Goal: Find specific page/section: Find specific page/section

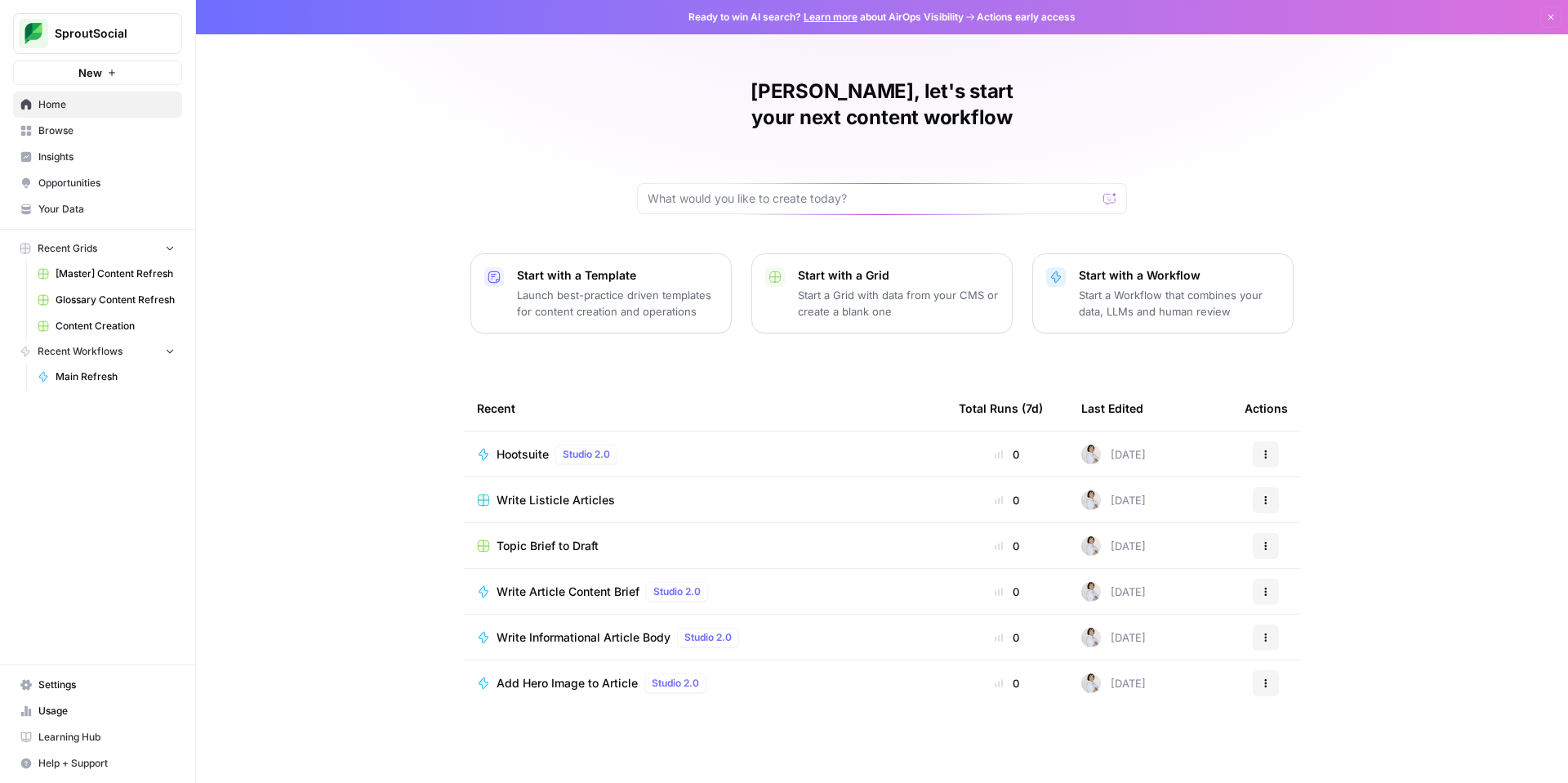
click at [578, 491] on span "Write Listicle Articles" at bounding box center [556, 500] width 118 height 17
click at [117, 249] on button "Recent Grids" at bounding box center [97, 248] width 169 height 24
click at [122, 249] on button "Recent Grids" at bounding box center [97, 248] width 169 height 24
click at [108, 358] on span "Recent Workflows" at bounding box center [80, 352] width 85 height 15
click at [109, 354] on span "Recent Workflows" at bounding box center [80, 352] width 85 height 15
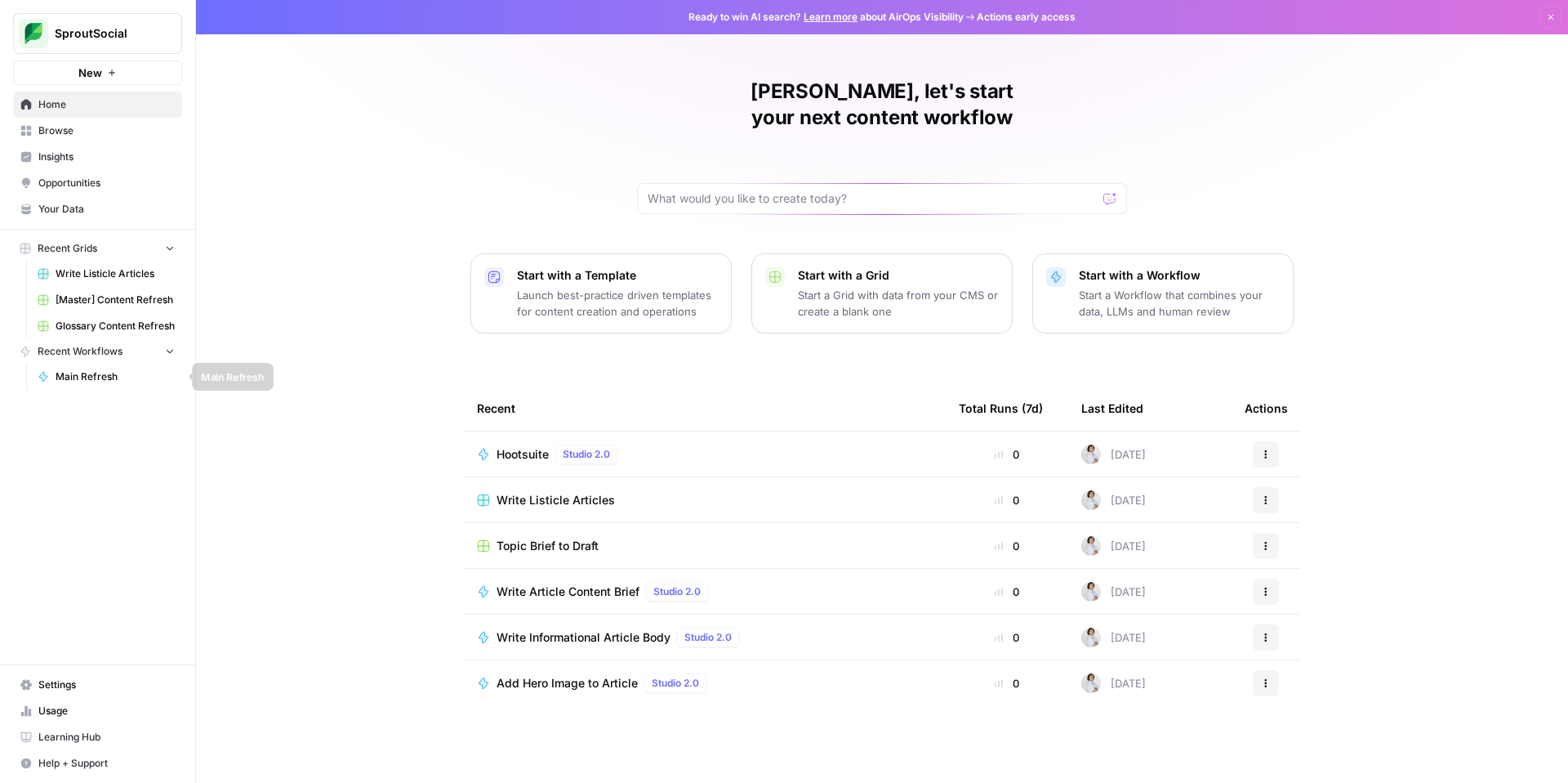
drag, startPoint x: 87, startPoint y: 376, endPoint x: 95, endPoint y: 352, distance: 25.3
click at [87, 376] on span "Main Refresh" at bounding box center [115, 377] width 119 height 15
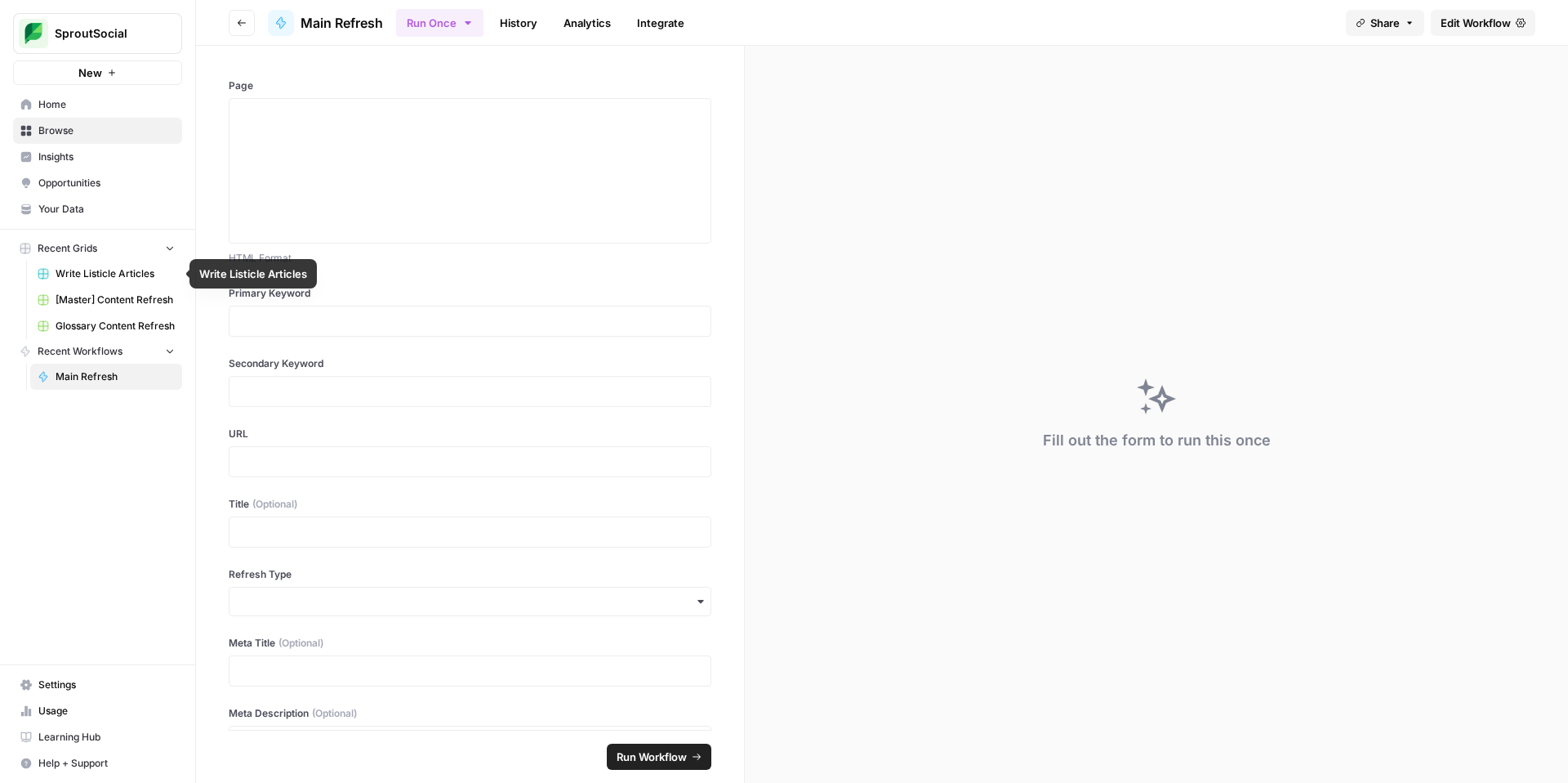
click at [112, 296] on span "[Master] Content Refresh" at bounding box center [115, 300] width 119 height 15
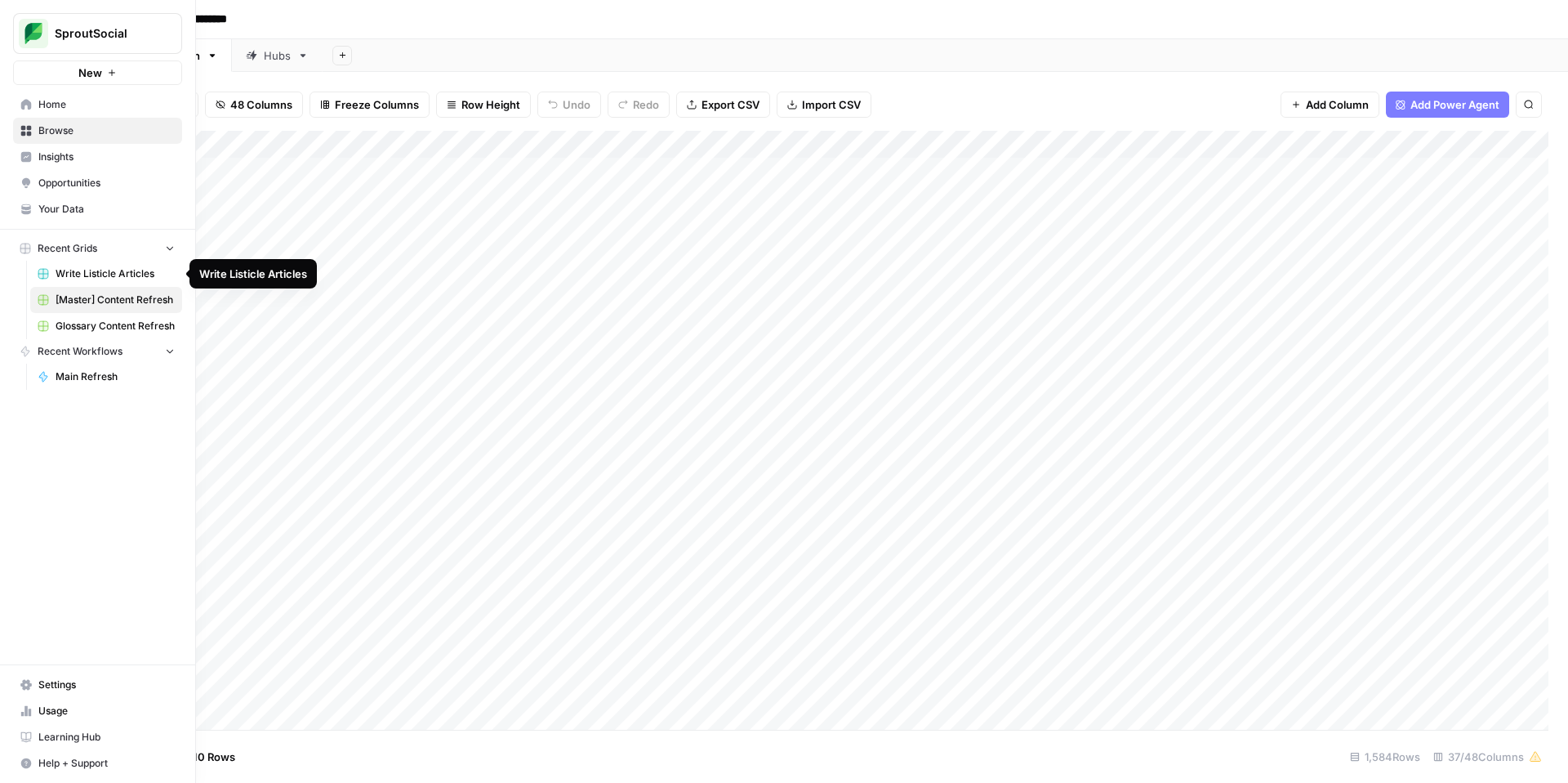
click at [150, 308] on link "[Master] Content Refresh" at bounding box center [106, 300] width 152 height 26
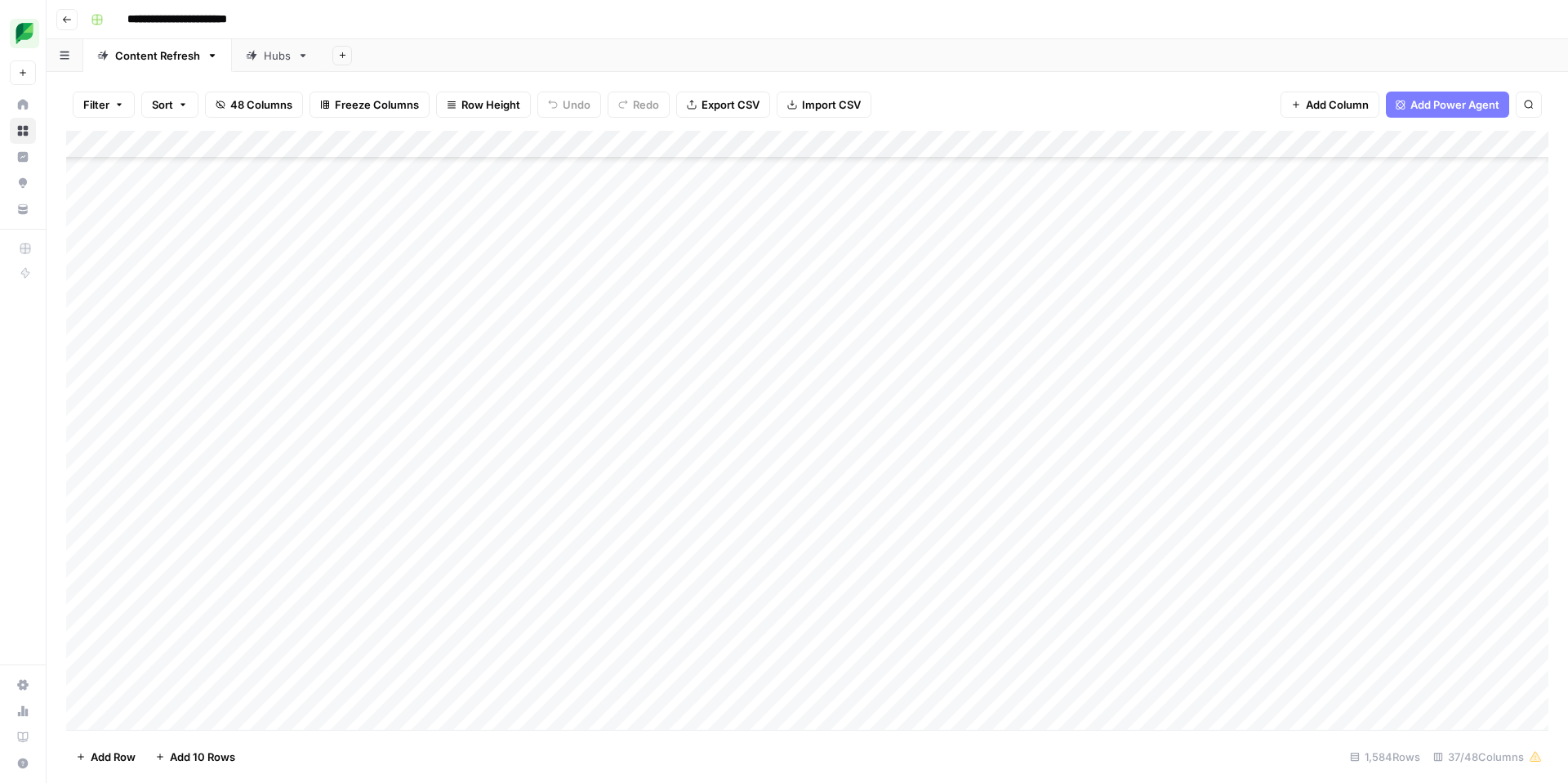
scroll to position [466, 0]
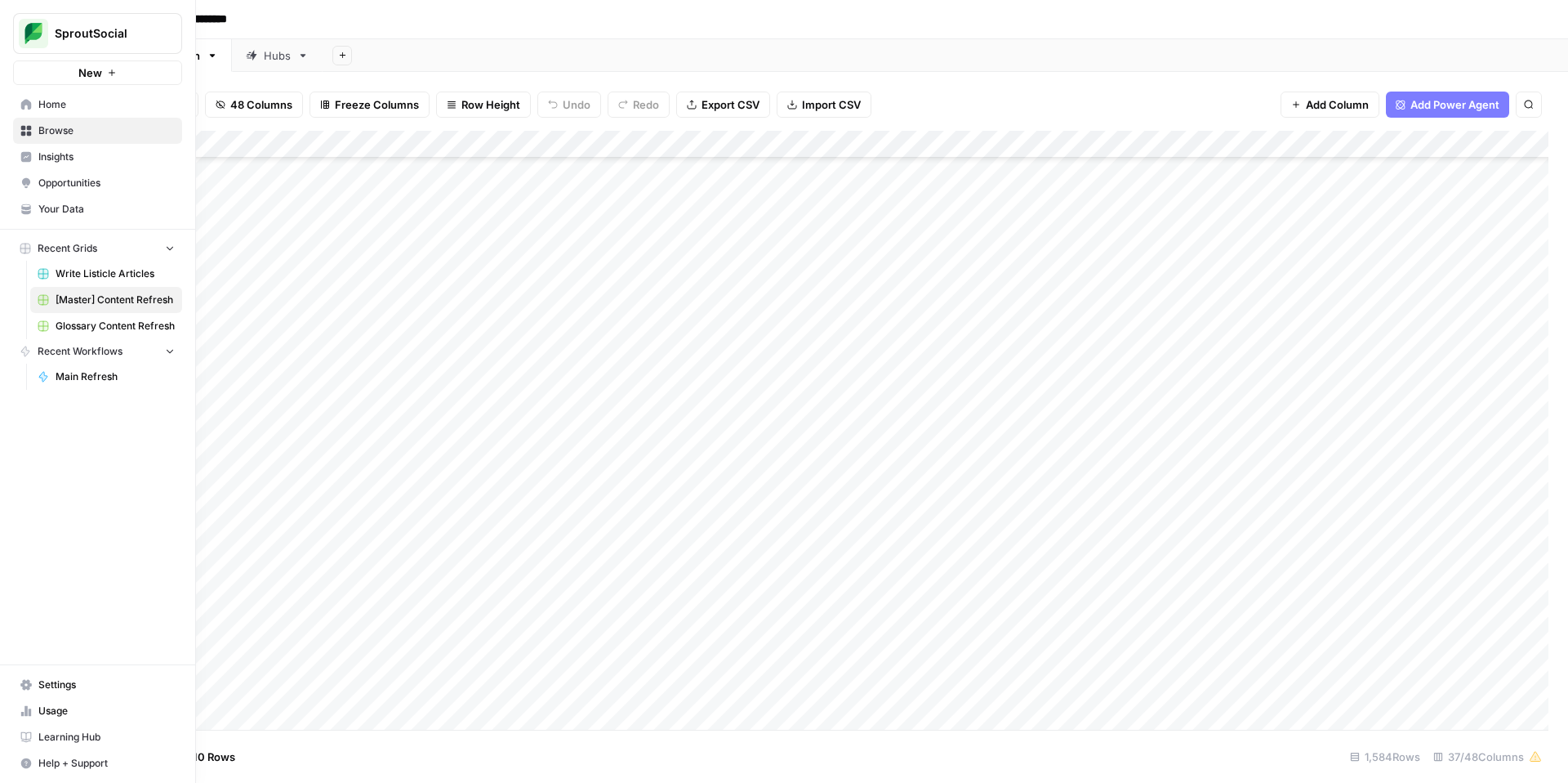
click at [69, 109] on span "Home" at bounding box center [105, 105] width 136 height 15
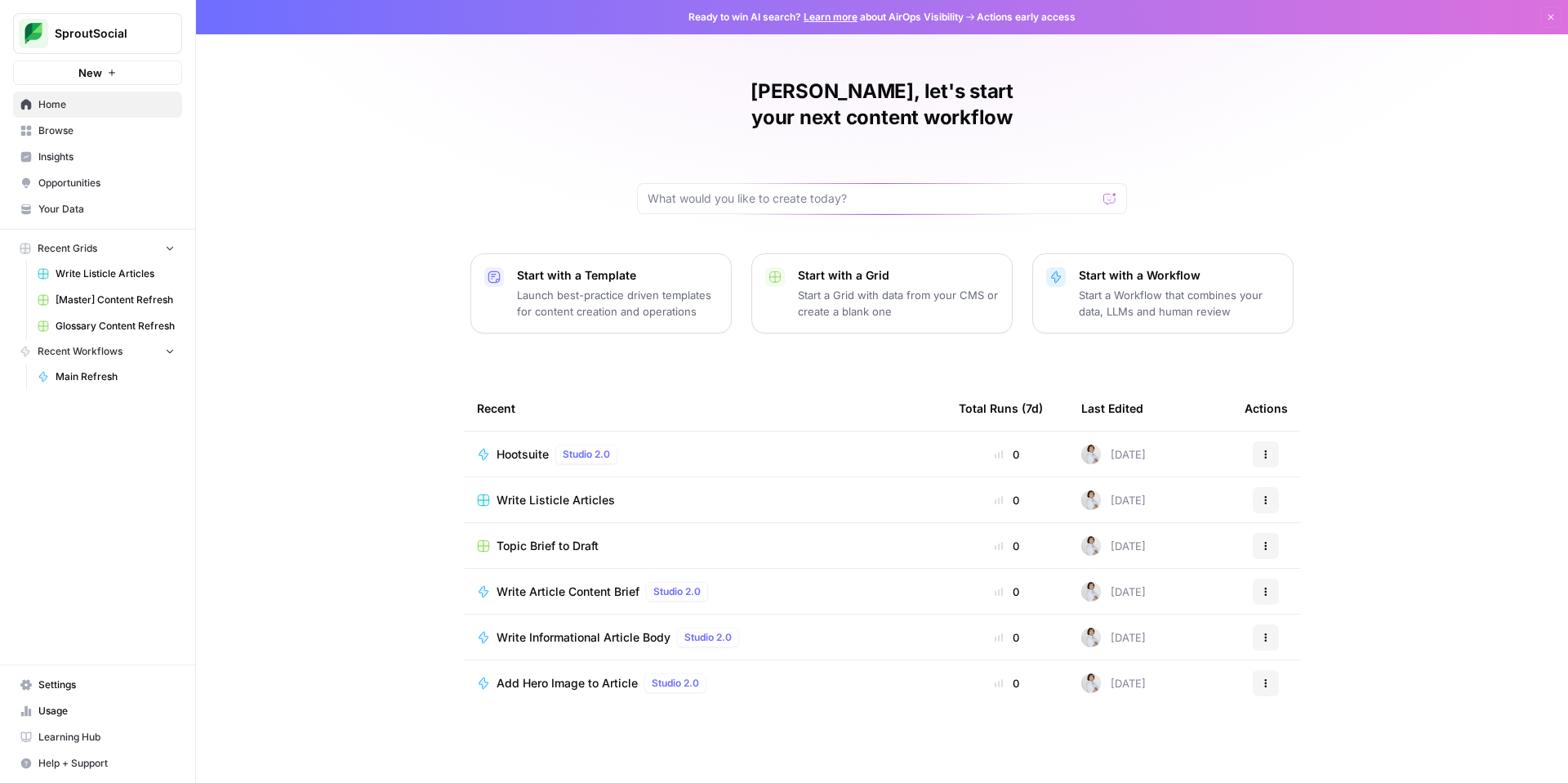
drag, startPoint x: 88, startPoint y: 242, endPoint x: 96, endPoint y: 244, distance: 8.2
click at [88, 242] on span "Recent Grids" at bounding box center [68, 248] width 59 height 15
click at [104, 245] on button "Recent Grids" at bounding box center [97, 248] width 169 height 24
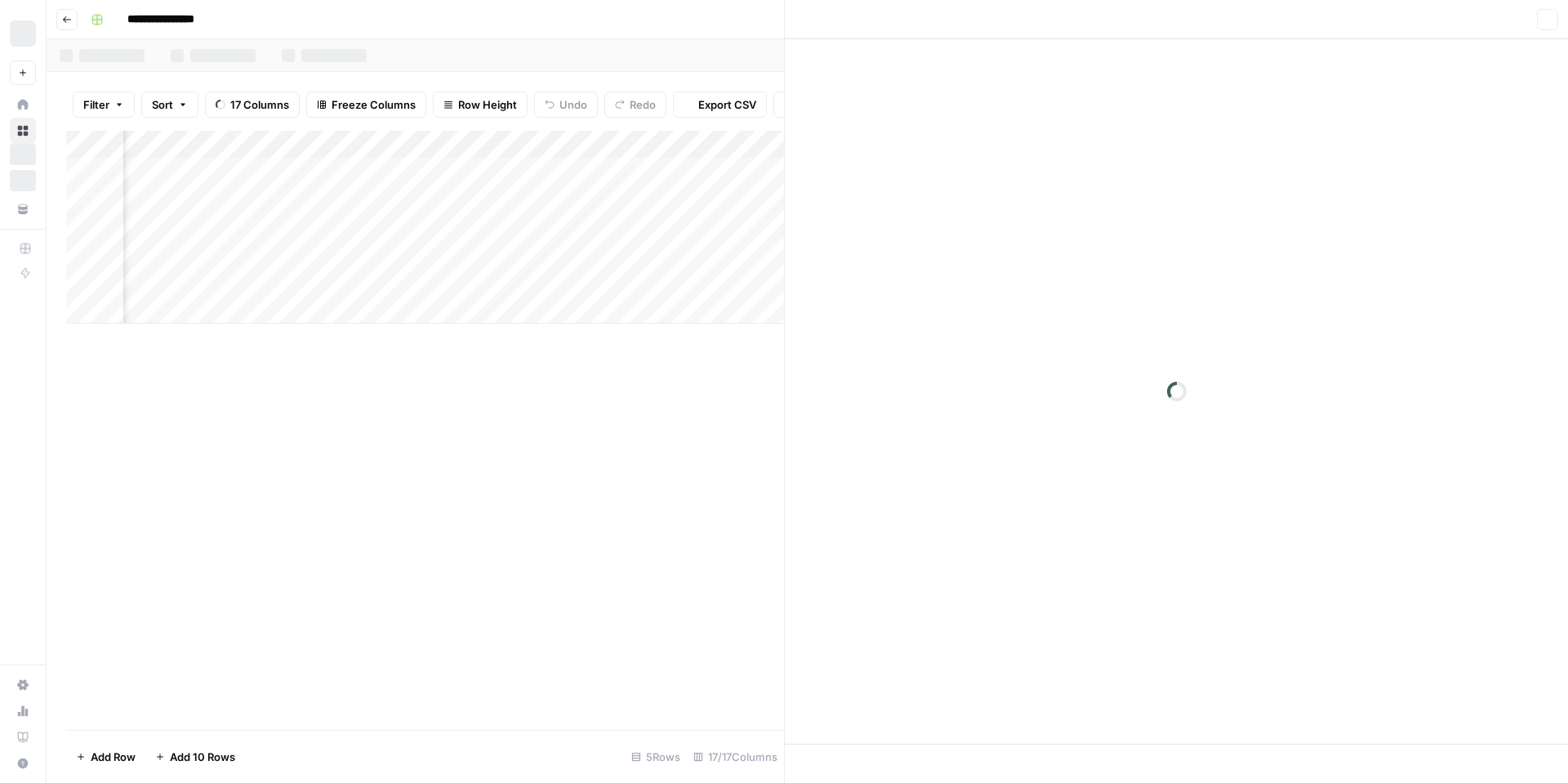
scroll to position [0, 1419]
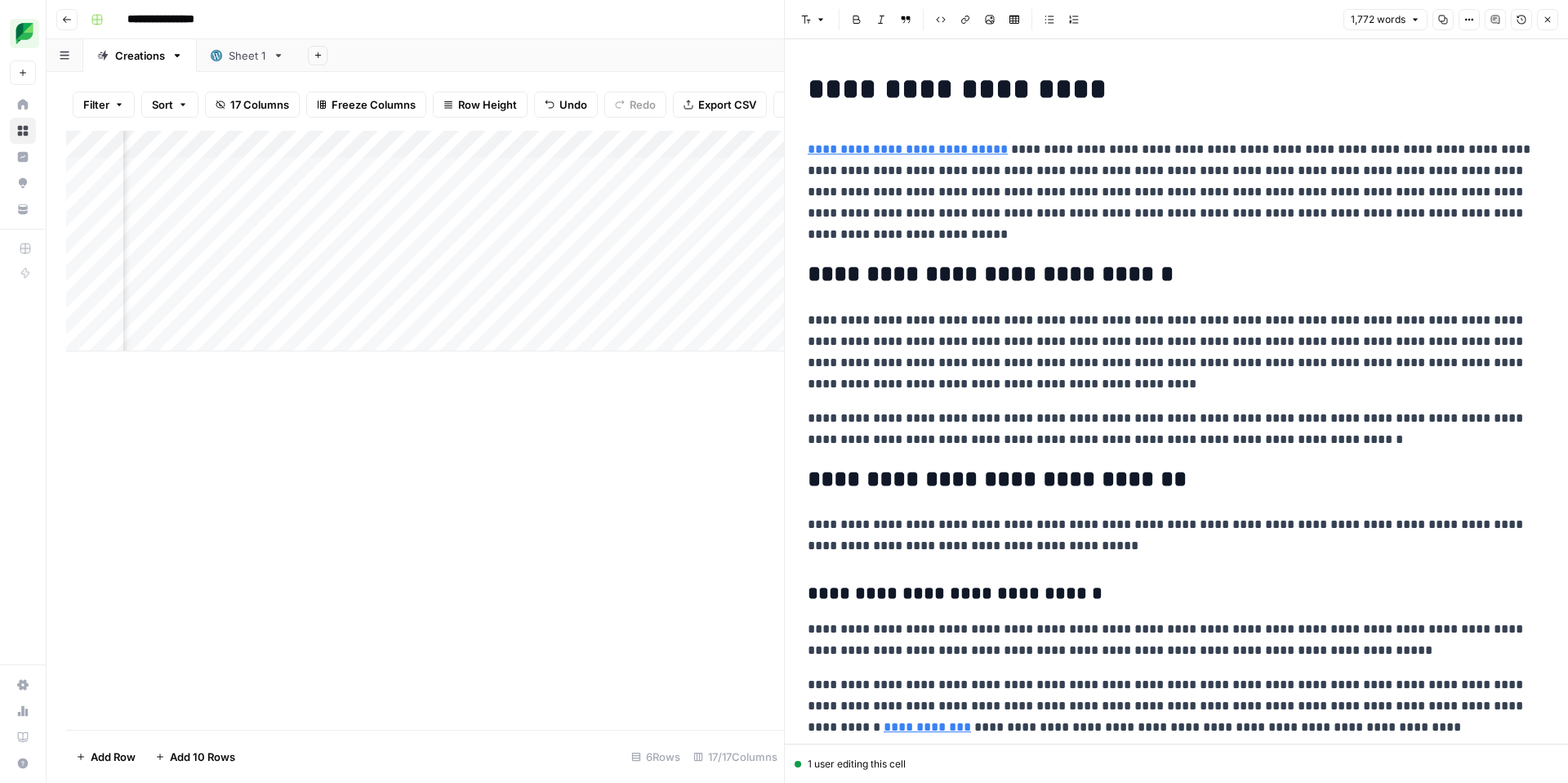
drag, startPoint x: 550, startPoint y: 317, endPoint x: 73, endPoint y: 302, distance: 477.2
click at [71, 303] on div "Add Column" at bounding box center [425, 241] width 718 height 220
click at [1535, 12] on div "1,772 words Copy Options Comments Version History Close" at bounding box center [1451, 19] width 215 height 21
click at [1542, 15] on icon "button" at bounding box center [1547, 19] width 10 height 10
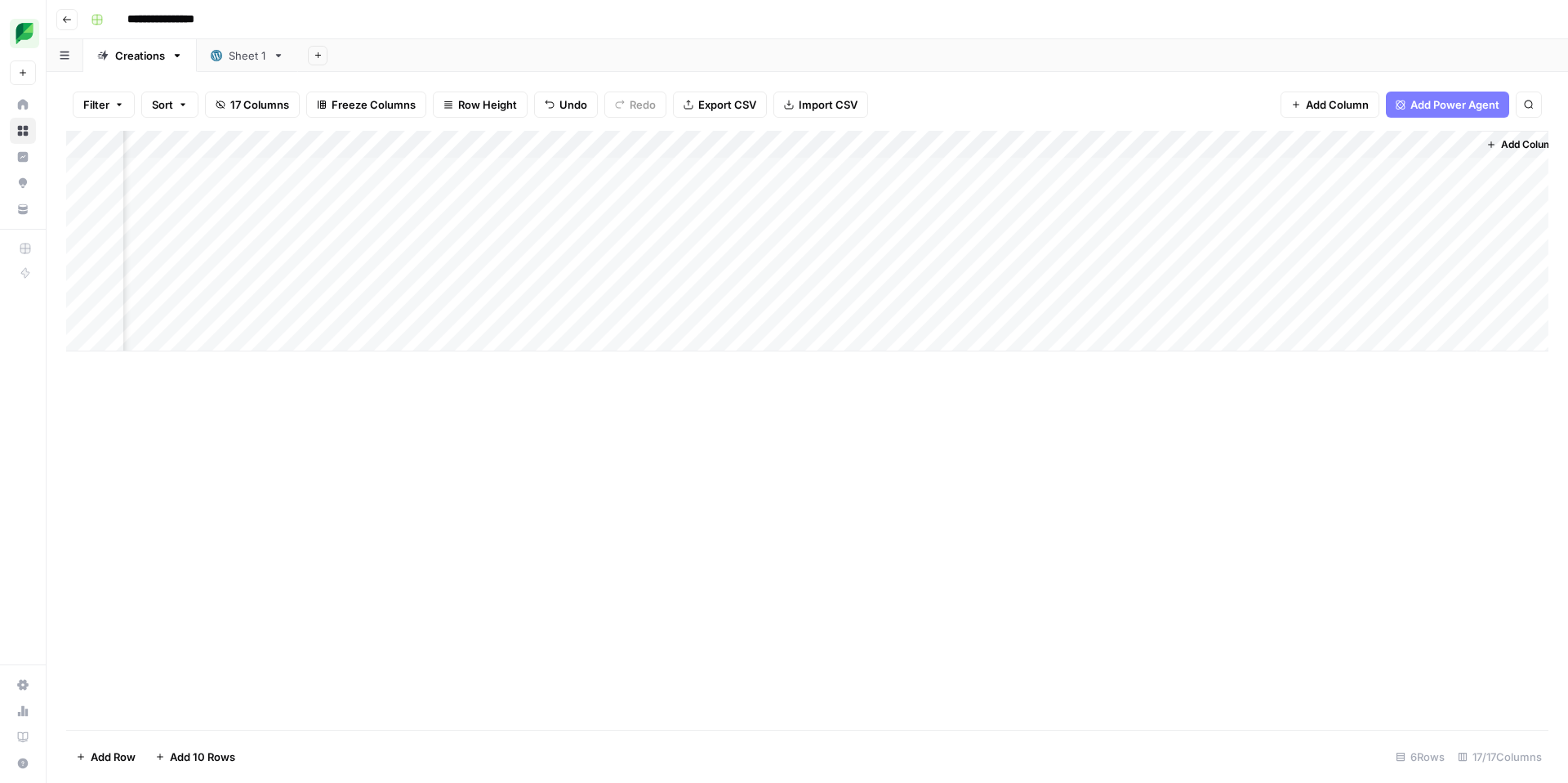
scroll to position [0, 1401]
click at [209, 311] on div "Add Column" at bounding box center [807, 241] width 1482 height 220
